Goal: Check status: Check status

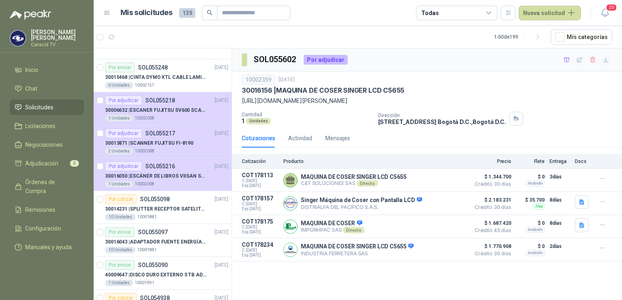
scroll to position [203, 0]
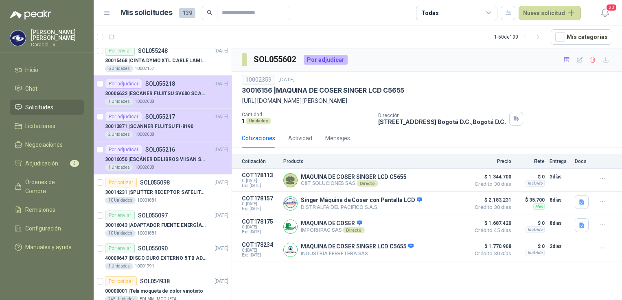
click at [47, 106] on span "Solicitudes" at bounding box center [39, 107] width 28 height 9
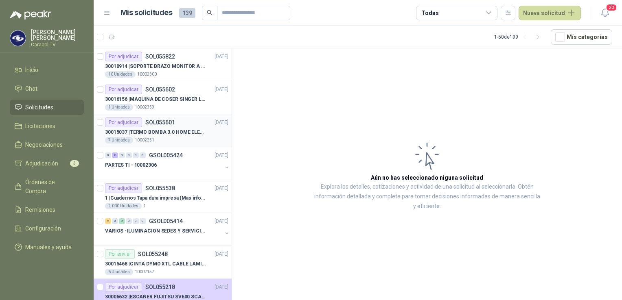
click at [163, 136] on div "30015037 | TERMO BOMBA 3.0 HOME ELEMENTS ACERO INOX" at bounding box center [166, 132] width 123 height 10
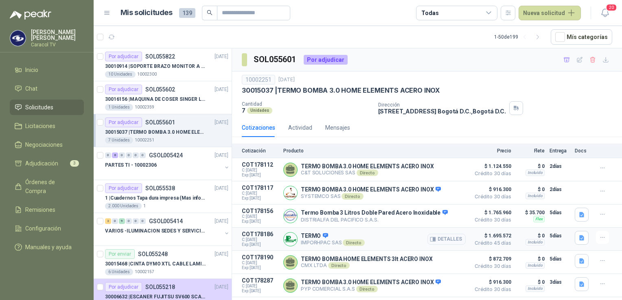
scroll to position [19, 0]
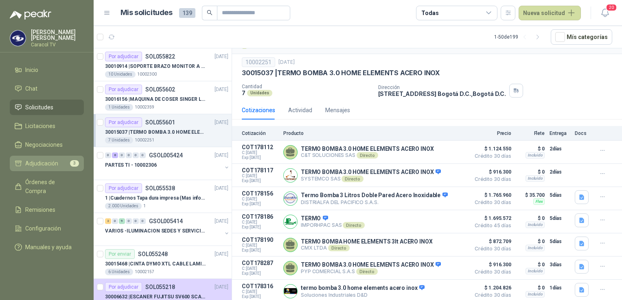
click at [40, 159] on span "Adjudicación" at bounding box center [41, 163] width 33 height 9
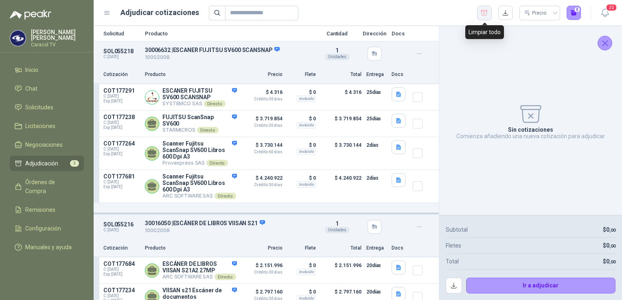
click at [485, 15] on icon "button" at bounding box center [484, 13] width 8 height 8
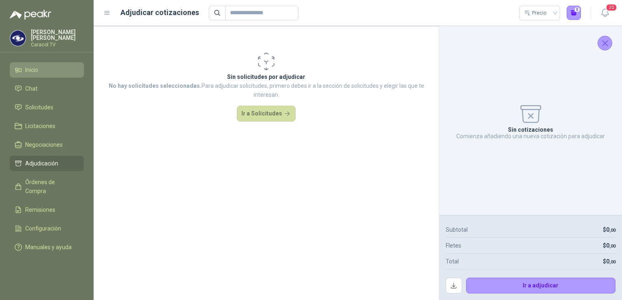
click at [26, 68] on span "Inicio" at bounding box center [31, 69] width 13 height 9
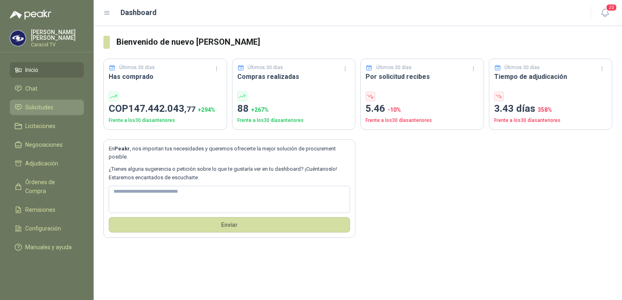
click at [42, 103] on span "Solicitudes" at bounding box center [39, 107] width 28 height 9
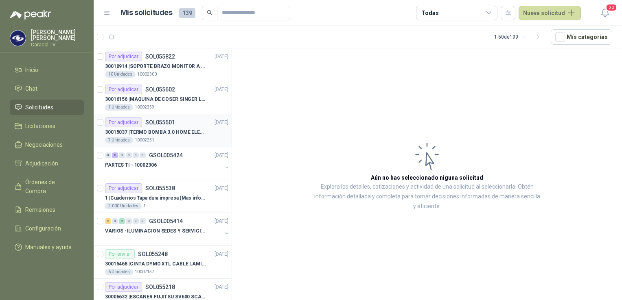
click at [149, 132] on p "30015037 | TERMO BOMBA 3.0 HOME ELEMENTS ACERO INOX" at bounding box center [155, 133] width 101 height 8
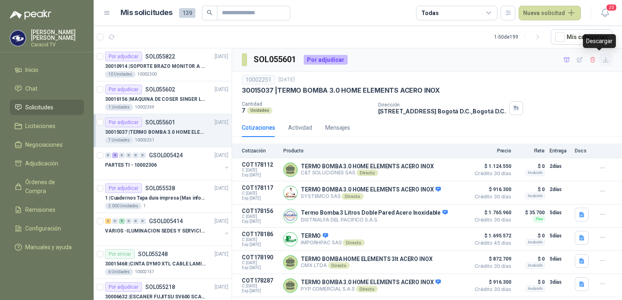
click at [602, 61] on icon "button" at bounding box center [605, 60] width 7 height 7
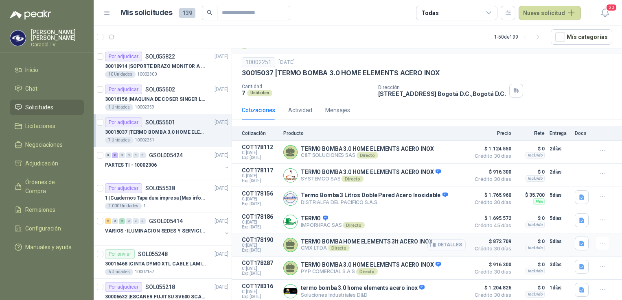
click at [441, 244] on button "Detalles" at bounding box center [446, 245] width 38 height 11
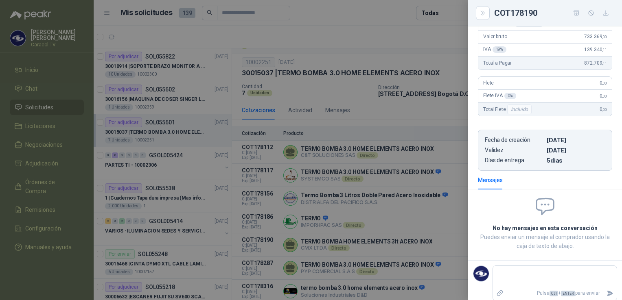
scroll to position [71, 0]
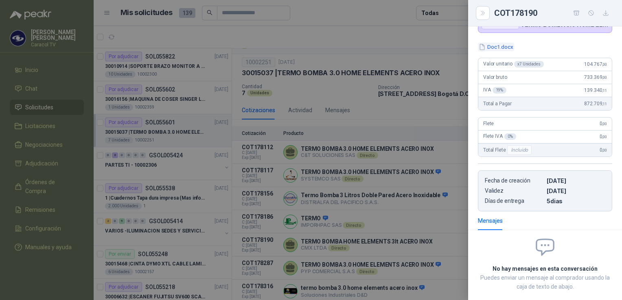
click at [504, 48] on button "Doc1.docx" at bounding box center [496, 47] width 36 height 9
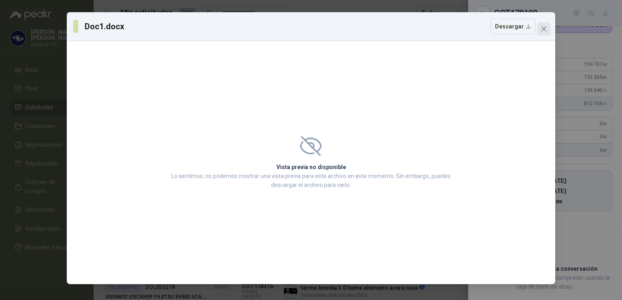
click at [540, 31] on span "Close" at bounding box center [543, 29] width 13 height 7
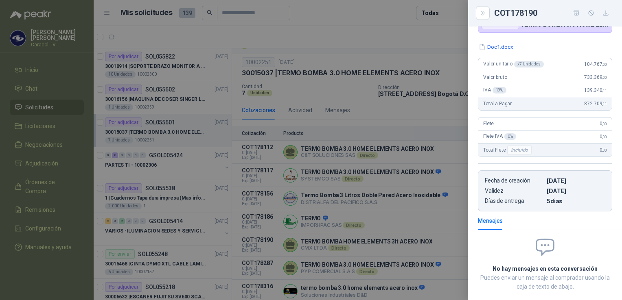
scroll to position [31, 0]
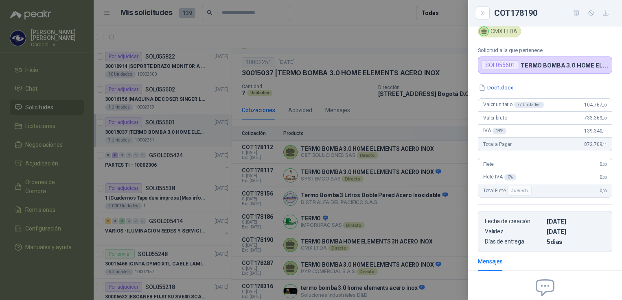
click at [433, 114] on div at bounding box center [311, 150] width 622 height 300
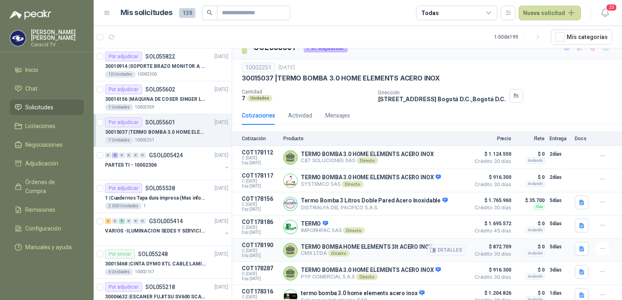
scroll to position [19, 0]
